Goal: Task Accomplishment & Management: Manage account settings

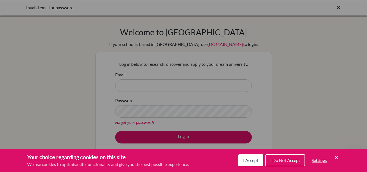
click at [245, 92] on div "Cookie Preferences" at bounding box center [183, 86] width 367 height 172
click at [256, 162] on span "I Accept" at bounding box center [250, 159] width 15 height 5
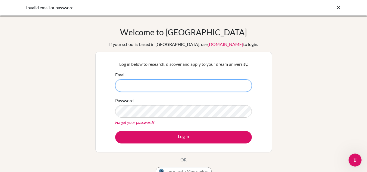
click at [222, 80] on input "Email" at bounding box center [183, 85] width 137 height 12
type input "[EMAIL_ADDRESS][DOMAIN_NAME]"
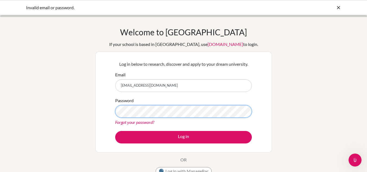
click at [115, 131] on button "Log in" at bounding box center [183, 137] width 137 height 12
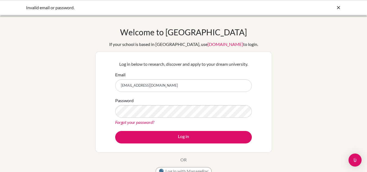
click at [115, 131] on button "Log in" at bounding box center [183, 137] width 137 height 12
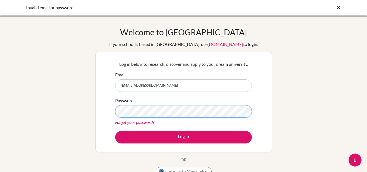
click at [115, 131] on button "Log in" at bounding box center [183, 137] width 137 height 12
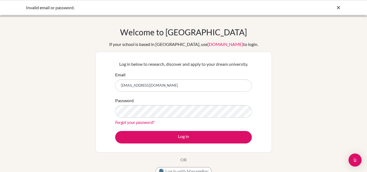
click at [115, 131] on button "Log in" at bounding box center [183, 137] width 137 height 12
click at [152, 121] on link "Forgot your password?" at bounding box center [134, 121] width 39 height 5
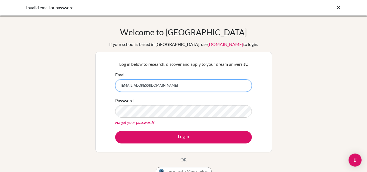
click at [182, 81] on input "[EMAIL_ADDRESS][DOMAIN_NAME]" at bounding box center [183, 85] width 137 height 12
click at [155, 86] on input "[EMAIL_ADDRESS][DOMAIN_NAME]" at bounding box center [183, 85] width 137 height 12
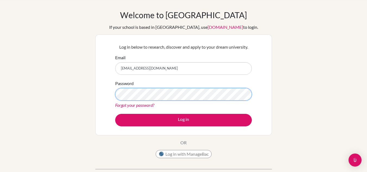
scroll to position [17, 0]
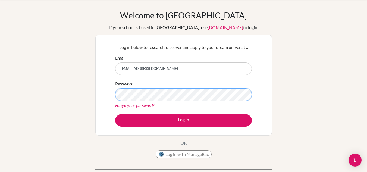
click at [115, 114] on button "Log in" at bounding box center [183, 120] width 137 height 12
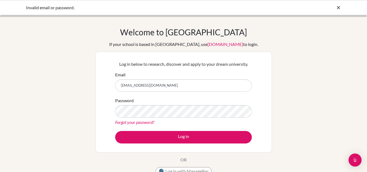
click at [115, 131] on button "Log in" at bounding box center [183, 137] width 137 height 12
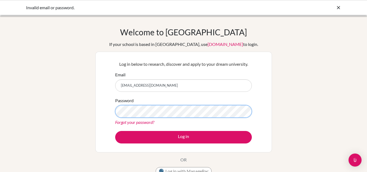
click at [115, 131] on button "Log in" at bounding box center [183, 137] width 137 height 12
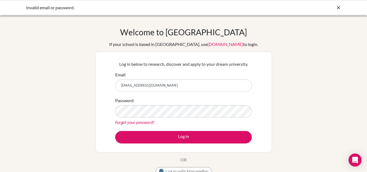
click at [115, 131] on button "Log in" at bounding box center [183, 137] width 137 height 12
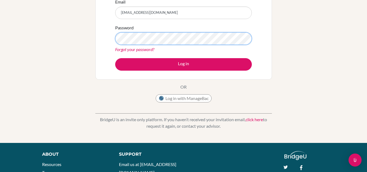
scroll to position [71, 0]
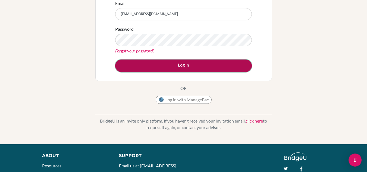
click at [186, 72] on button "Log in" at bounding box center [183, 65] width 137 height 12
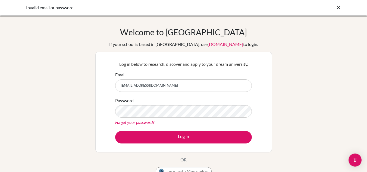
click at [115, 131] on button "Log in" at bounding box center [183, 137] width 137 height 12
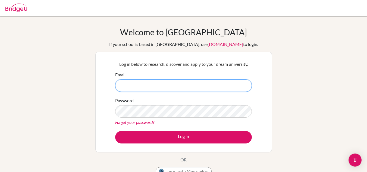
click at [188, 88] on input "Email" at bounding box center [183, 85] width 137 height 12
type input "[EMAIL_ADDRESS][DOMAIN_NAME]"
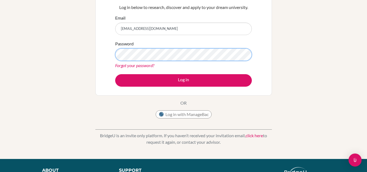
scroll to position [58, 0]
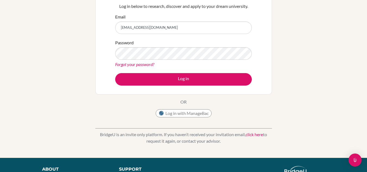
click at [152, 66] on link "Forgot your password?" at bounding box center [134, 64] width 39 height 5
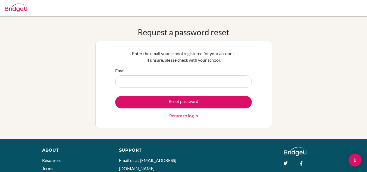
type input "[EMAIL_ADDRESS][DOMAIN_NAME]"
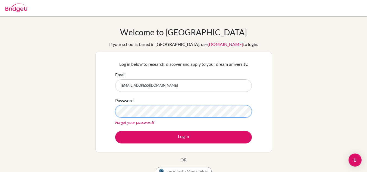
scroll to position [66, 0]
